Goal: Information Seeking & Learning: Learn about a topic

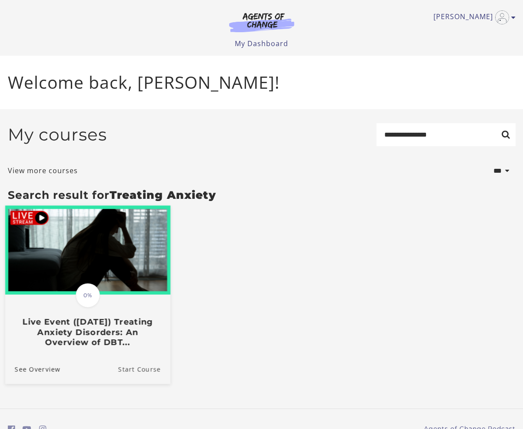
click at [139, 369] on link "Start Course" at bounding box center [144, 368] width 52 height 29
